Goal: Information Seeking & Learning: Learn about a topic

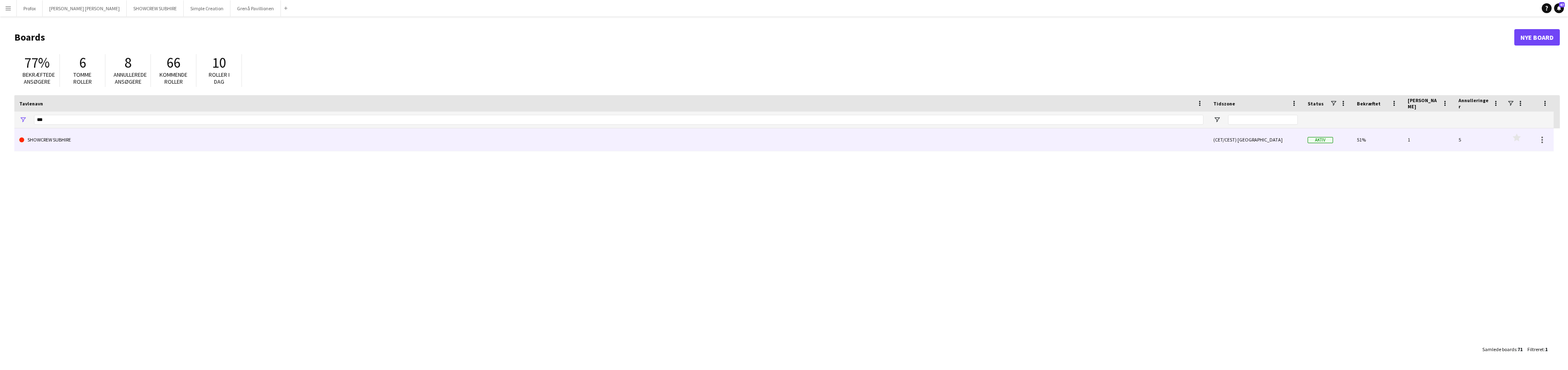
click at [192, 141] on link "SHOWCREW SUBHIRE" at bounding box center [611, 140] width 1184 height 23
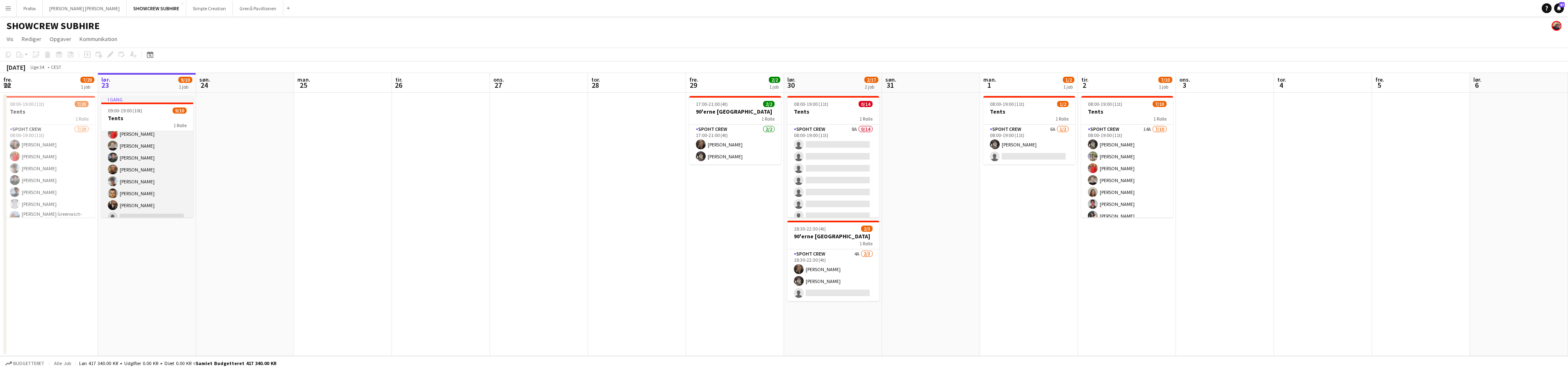
scroll to position [49, 0]
click at [839, 253] on app-card-role "Spoht Crew 4A [DATE] 18:30-22:30 (4t) [PERSON_NAME] [PERSON_NAME] [PERSON_NAME]…" at bounding box center [833, 275] width 92 height 52
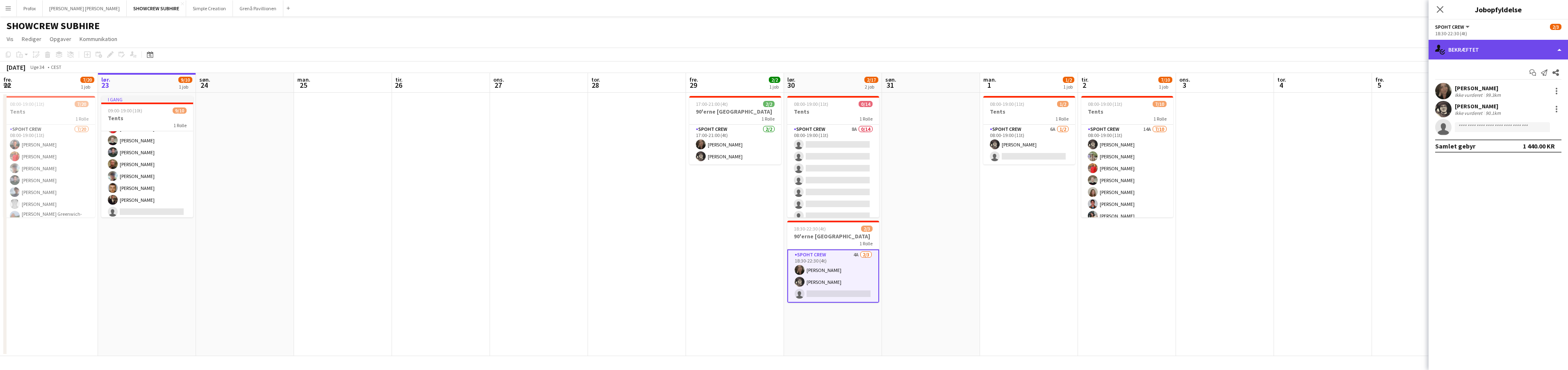
click at [1560, 46] on div "single-neutral-actions-check-2 Bekræftet" at bounding box center [1498, 49] width 139 height 19
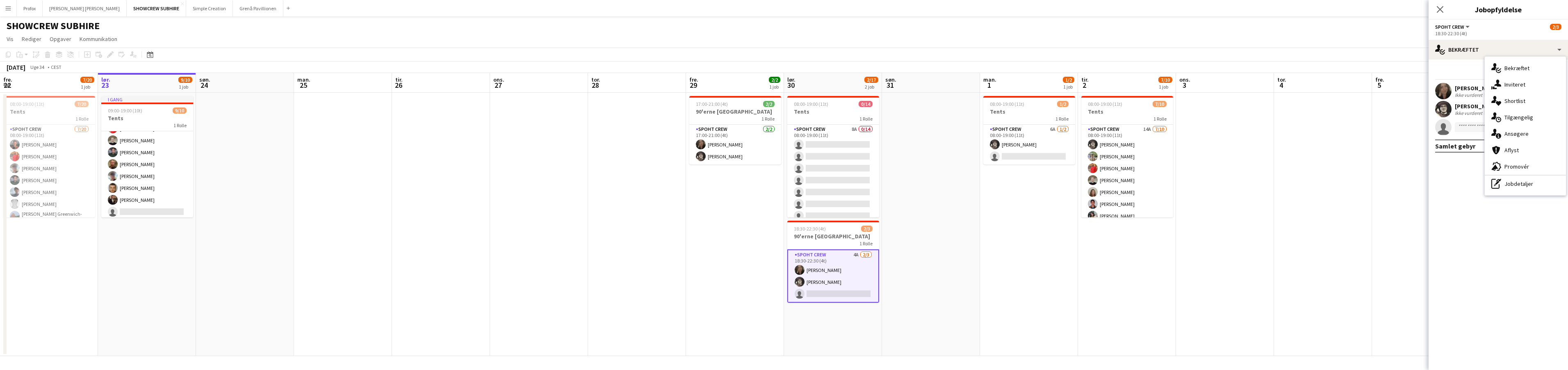
click at [1536, 136] on div "single-neutral-actions-information Ansøgere" at bounding box center [1525, 133] width 81 height 16
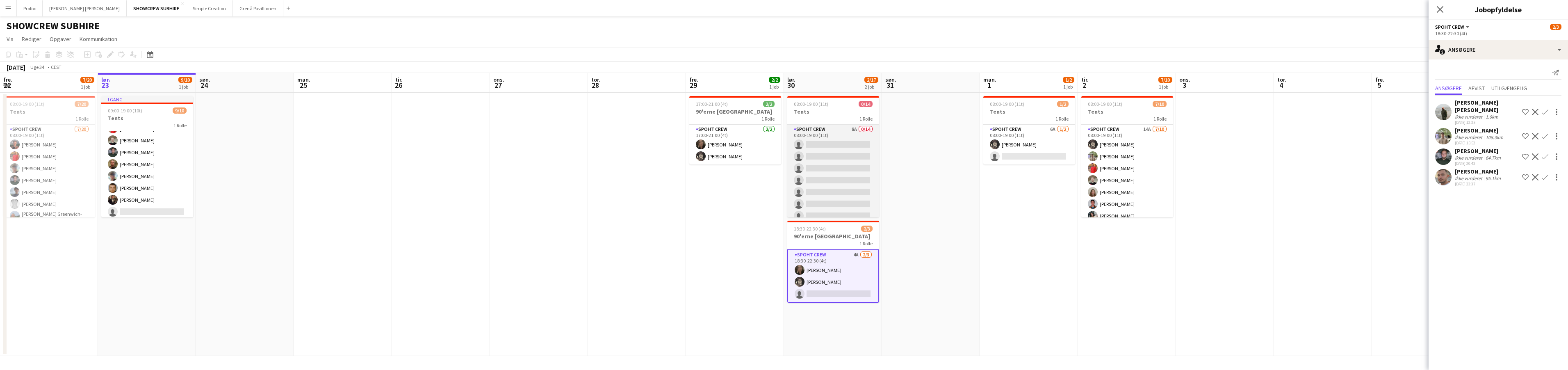
click at [813, 130] on app-card-role "Spoht Crew 8A 0/14 08:00-19:00 (11t) single-neutral-actions single-neutral-acti…" at bounding box center [833, 216] width 92 height 183
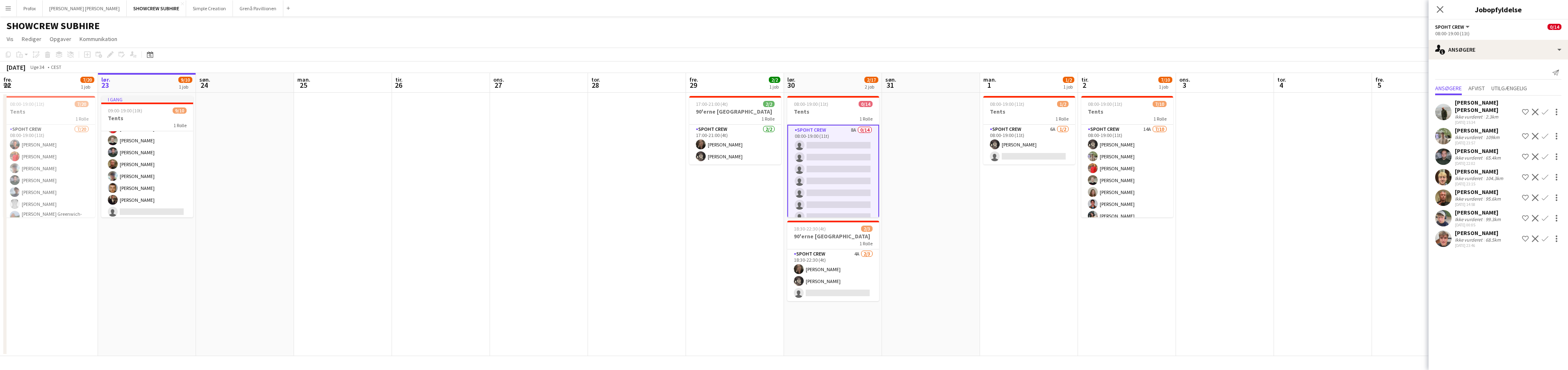
click at [827, 135] on app-card-role "Spoht Crew 8A 0/14 08:00-19:00 (11t) single-neutral-actions single-neutral-acti…" at bounding box center [833, 217] width 92 height 184
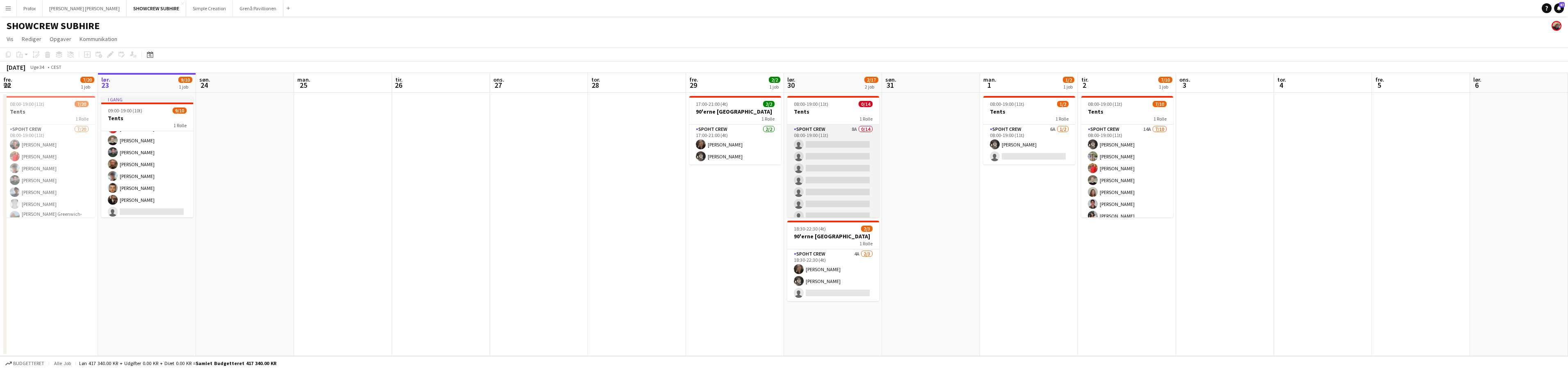
click at [838, 130] on app-card-role "Spoht Crew 8A 0/14 08:00-19:00 (11t) single-neutral-actions single-neutral-acti…" at bounding box center [833, 216] width 92 height 183
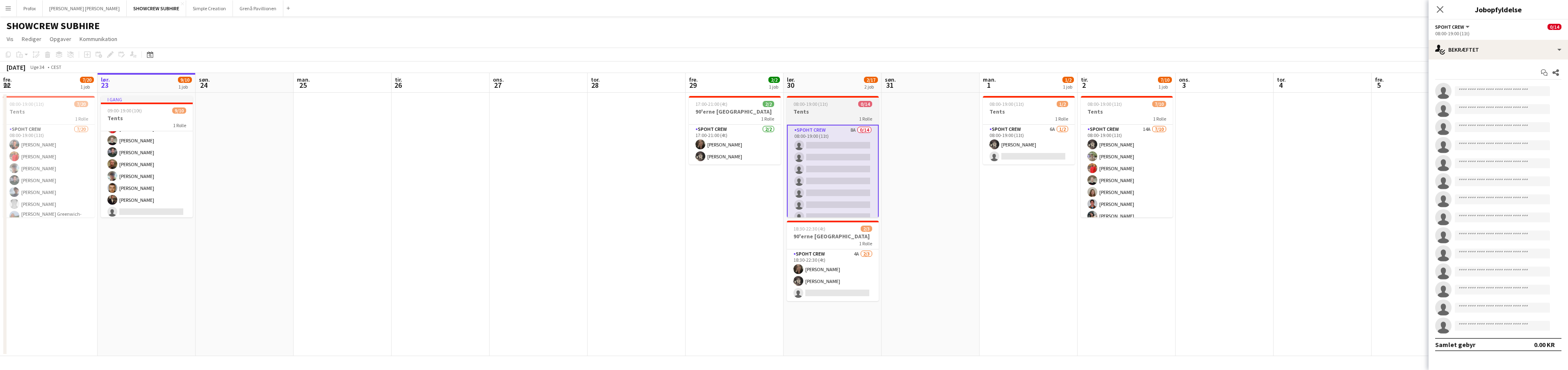
click at [834, 114] on h3 "Tents" at bounding box center [833, 111] width 92 height 7
click at [832, 133] on app-card-role "Spoht Crew 8A 0/14 08:00-19:00 (11t) single-neutral-actions single-neutral-acti…" at bounding box center [833, 217] width 90 height 183
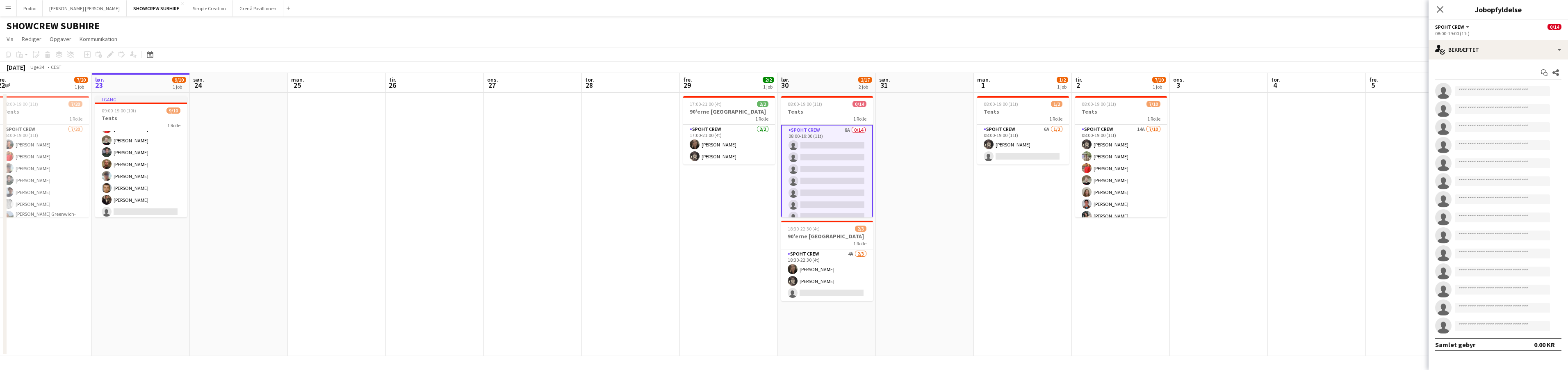
drag, startPoint x: 832, startPoint y: 257, endPoint x: 828, endPoint y: 258, distance: 4.1
click at [828, 258] on app-calendar-viewport "ons. 20 2/2 1 job tor. 21 2/2 1 job fre. 22 7/20 1 job lør. 23 9/10 1 job søn. …" at bounding box center [784, 214] width 1568 height 283
click at [831, 256] on app-card-role "Spoht Crew 4A [DATE] 18:30-22:30 (4t) [PERSON_NAME] [PERSON_NAME] [PERSON_NAME]…" at bounding box center [827, 275] width 92 height 52
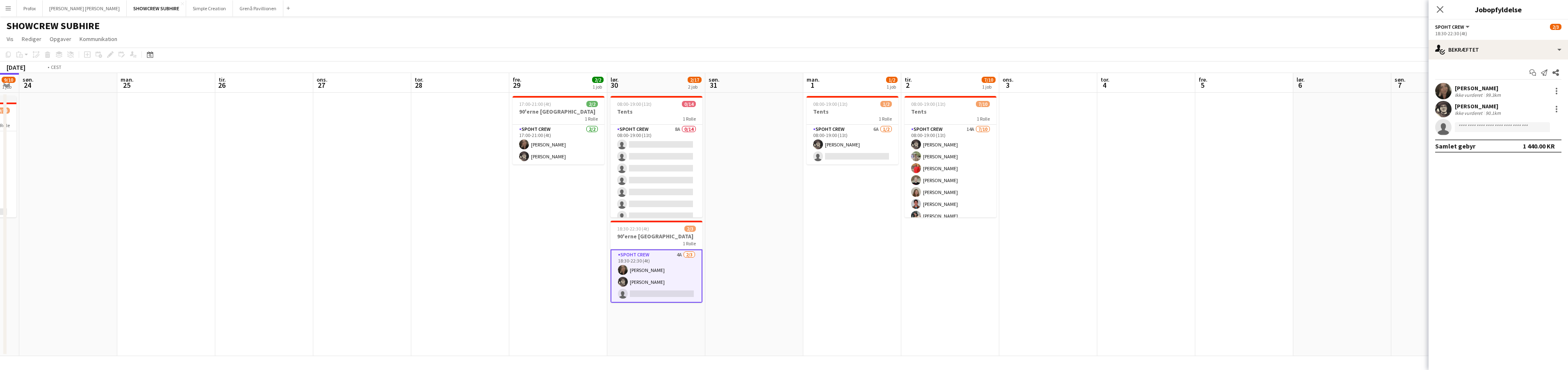
drag, startPoint x: 1386, startPoint y: 184, endPoint x: 1104, endPoint y: 187, distance: 282.0
click at [1104, 187] on app-calendar-viewport "tor. 21 2/2 1 job fre. 22 7/20 1 job lør. 23 9/10 1 job søn. 24 man. 25 tir. 26…" at bounding box center [784, 214] width 1568 height 283
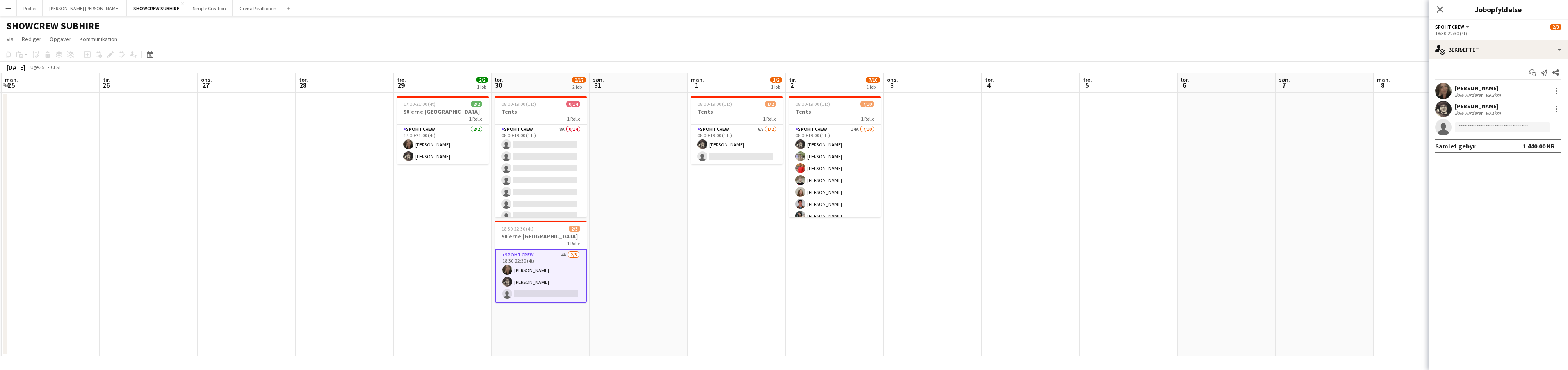
drag, startPoint x: 1113, startPoint y: 187, endPoint x: 933, endPoint y: 203, distance: 180.7
click at [928, 204] on app-calendar-viewport "fre. 22 7/20 1 job lør. 23 9/10 1 job søn. 24 man. 25 tir. 26 ons. 27 tor. 28 f…" at bounding box center [784, 214] width 1568 height 283
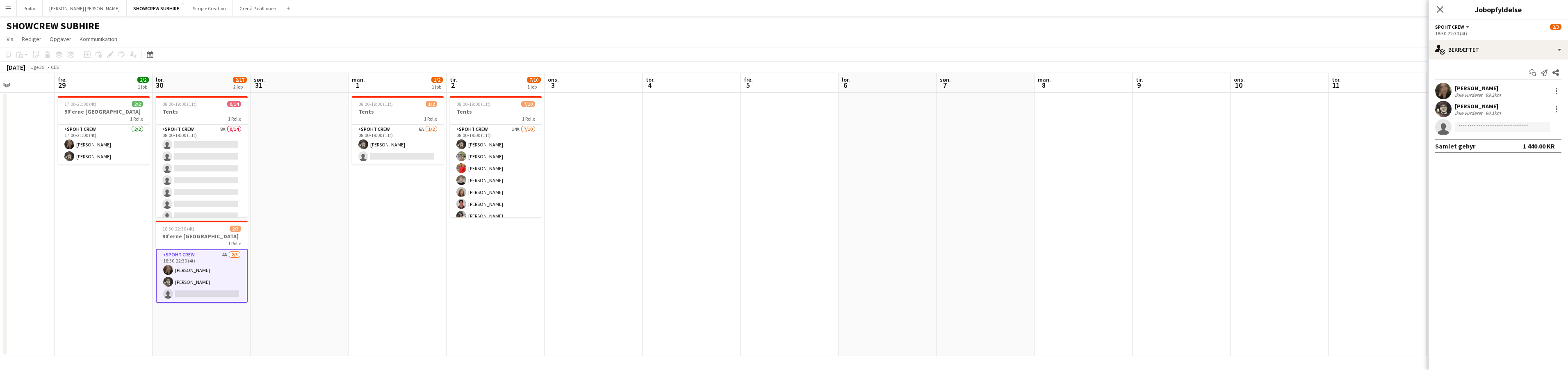
drag, startPoint x: 1047, startPoint y: 204, endPoint x: 1100, endPoint y: 184, distance: 56.6
click at [1116, 183] on app-calendar-viewport "tir. 26 ons. 27 tor. 28 fre. 29 2/2 1 job lør. 30 2/17 2 job søn. 31 man. 1 1/2…" at bounding box center [784, 214] width 1568 height 283
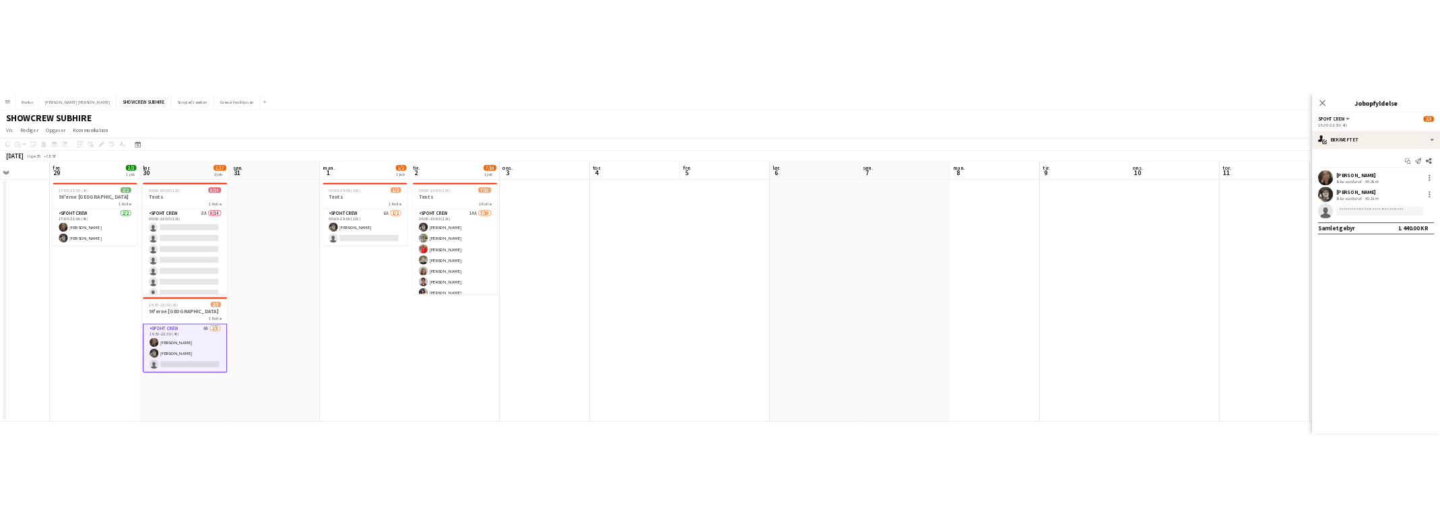
scroll to position [0, 401]
